Goal: Communication & Community: Answer question/provide support

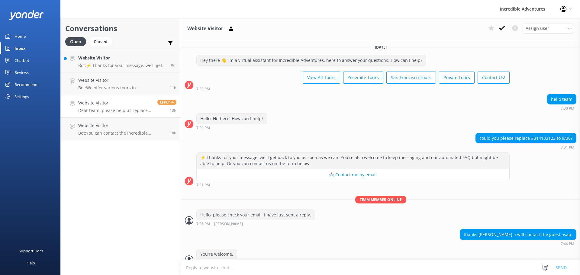
scroll to position [52, 0]
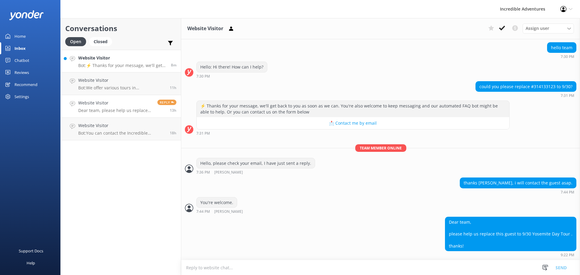
click at [114, 66] on p "Bot: ⚡ Thanks for your message, we'll get back to you as soon as we can. You're…" at bounding box center [122, 65] width 88 height 5
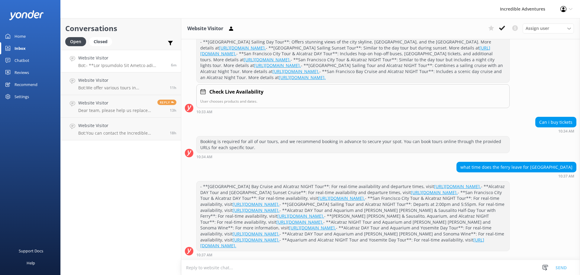
scroll to position [228, 0]
click at [108, 67] on p "Bot:" at bounding box center [122, 65] width 88 height 5
click at [109, 85] on div "Website Visitor Bot: We offer various tours in [GEOGRAPHIC_DATA]! Check out all…" at bounding box center [121, 83] width 87 height 13
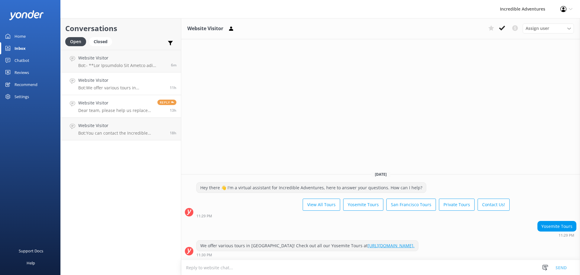
click at [111, 104] on h4 "Website Visitor" at bounding box center [115, 103] width 75 height 7
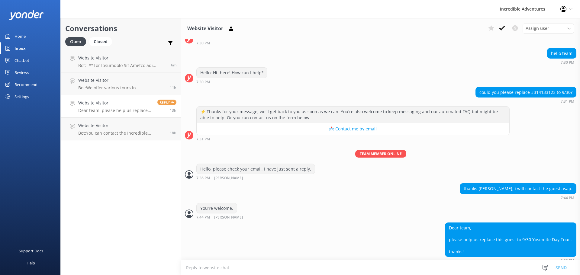
scroll to position [52, 0]
